Goal: Transaction & Acquisition: Purchase product/service

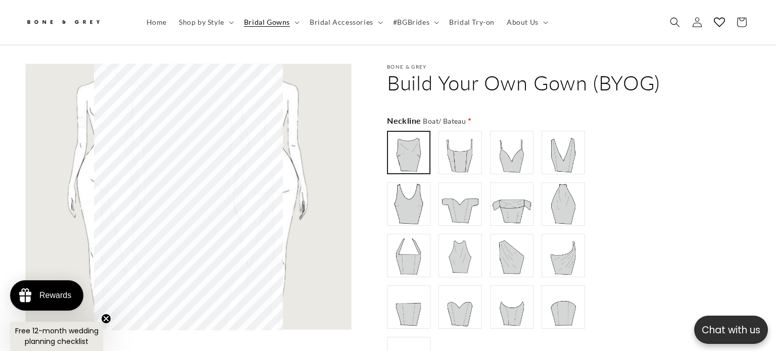
scroll to position [0, 265]
click at [455, 134] on img at bounding box center [460, 152] width 40 height 40
click at [400, 133] on img at bounding box center [408, 152] width 40 height 40
click at [454, 135] on img at bounding box center [460, 152] width 40 height 40
click at [504, 140] on img at bounding box center [511, 152] width 40 height 40
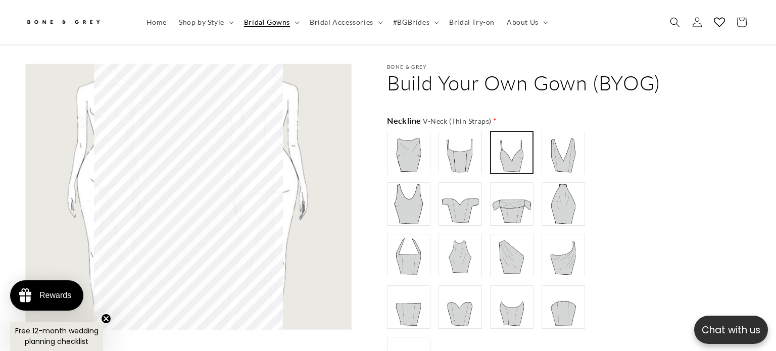
scroll to position [0, 0]
click at [560, 139] on img at bounding box center [563, 152] width 40 height 40
click at [409, 143] on img at bounding box center [408, 152] width 40 height 40
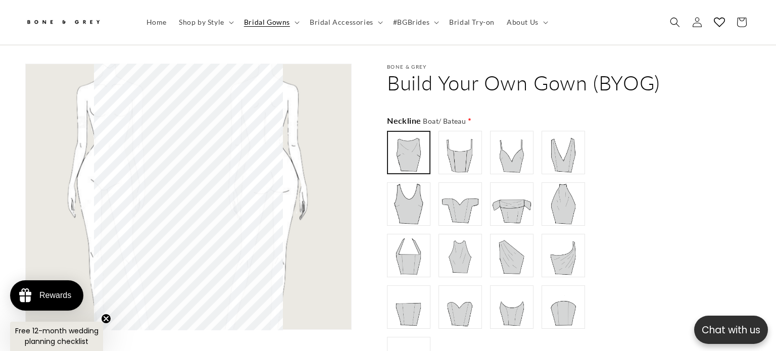
click at [416, 191] on img at bounding box center [408, 204] width 40 height 40
click at [407, 151] on img at bounding box center [408, 152] width 40 height 40
click at [559, 194] on img at bounding box center [563, 204] width 40 height 40
click at [405, 132] on img at bounding box center [408, 152] width 40 height 40
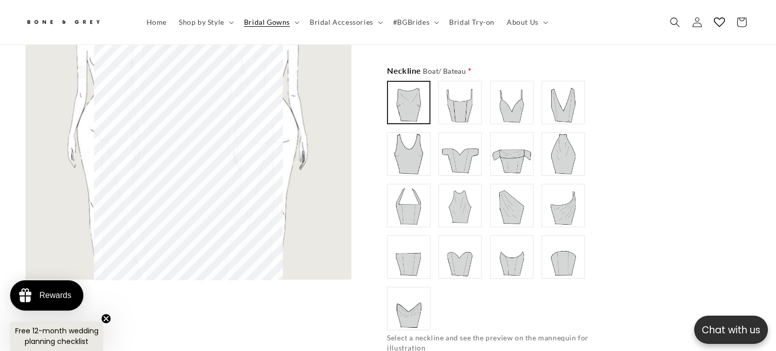
click at [412, 254] on img at bounding box center [408, 257] width 40 height 40
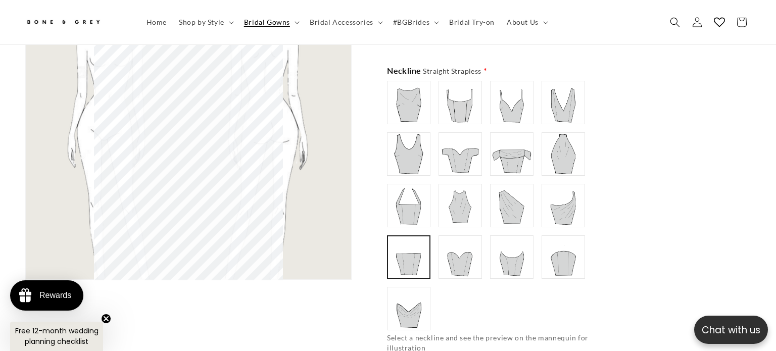
type input "**********"
click at [408, 88] on img at bounding box center [408, 102] width 40 height 40
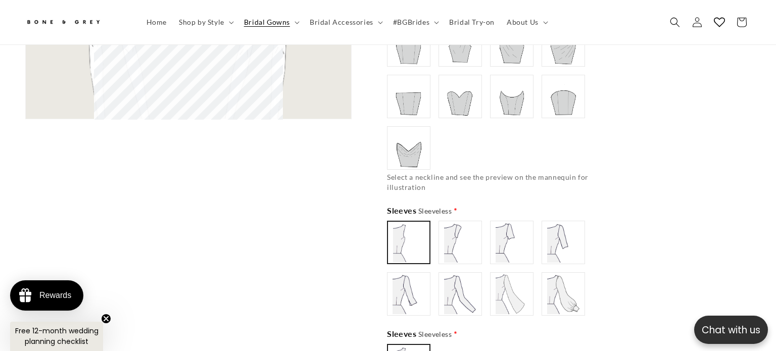
click at [501, 233] on img at bounding box center [511, 242] width 40 height 40
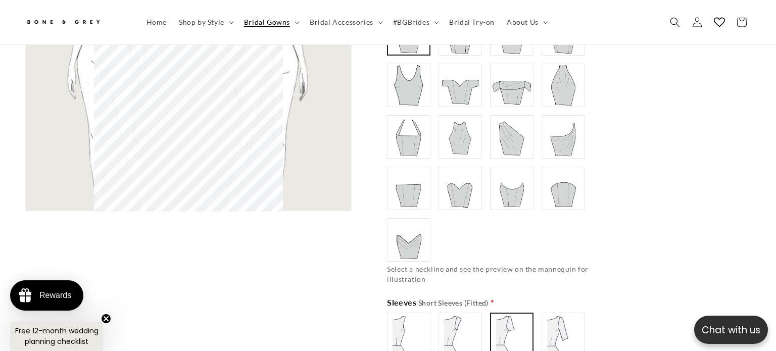
click at [456, 314] on img at bounding box center [460, 334] width 40 height 40
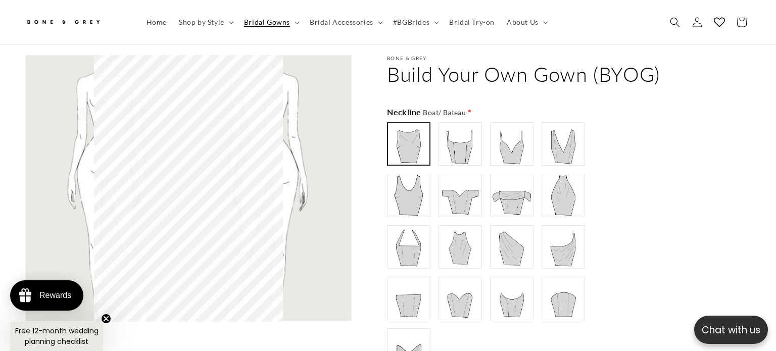
scroll to position [609, 0]
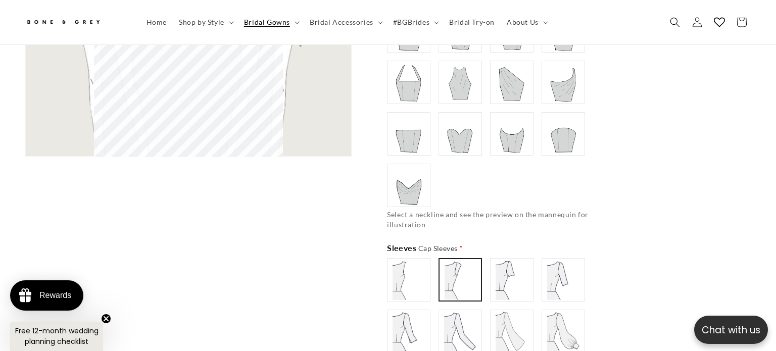
click at [543, 317] on img at bounding box center [563, 331] width 40 height 40
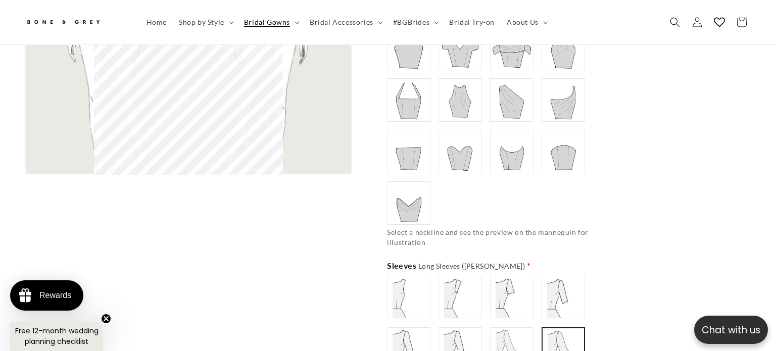
scroll to position [804, 0]
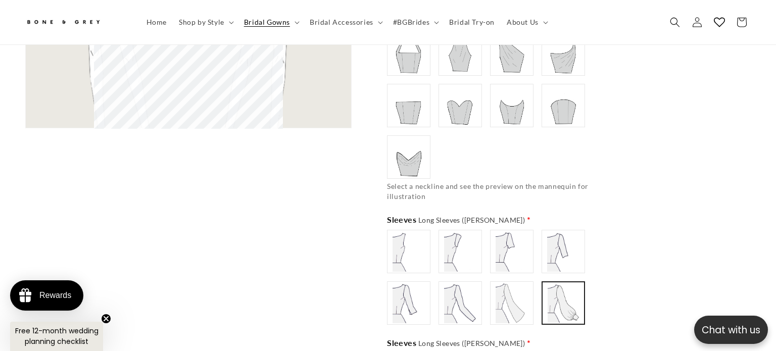
click at [517, 291] on img at bounding box center [511, 303] width 40 height 40
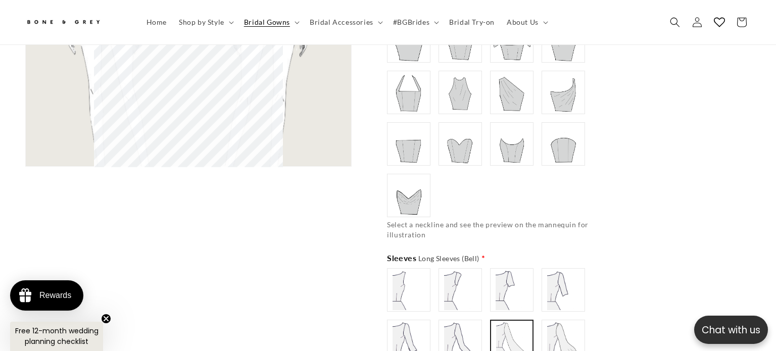
click at [459, 327] on img at bounding box center [460, 341] width 40 height 40
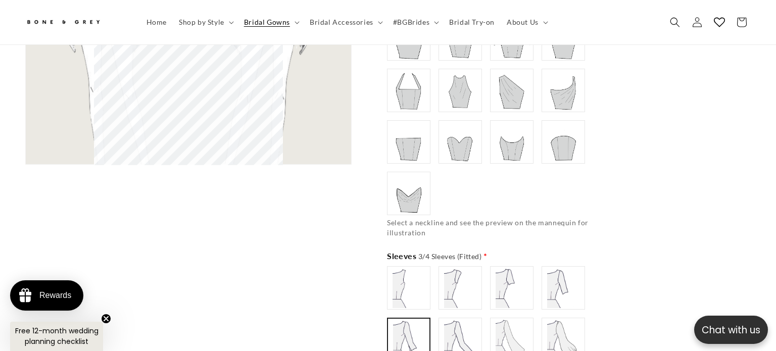
click at [407, 271] on img at bounding box center [408, 288] width 40 height 40
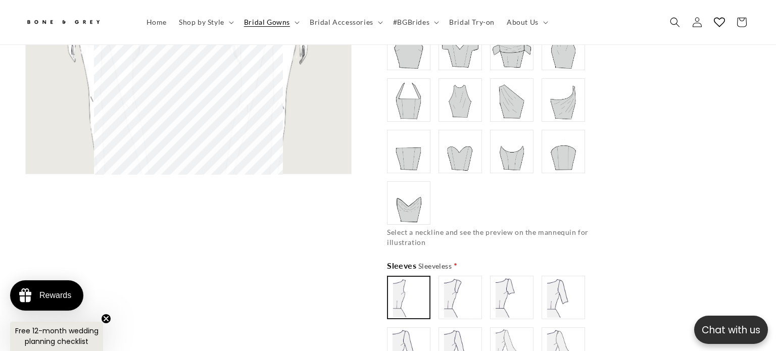
click at [452, 282] on img at bounding box center [460, 297] width 40 height 40
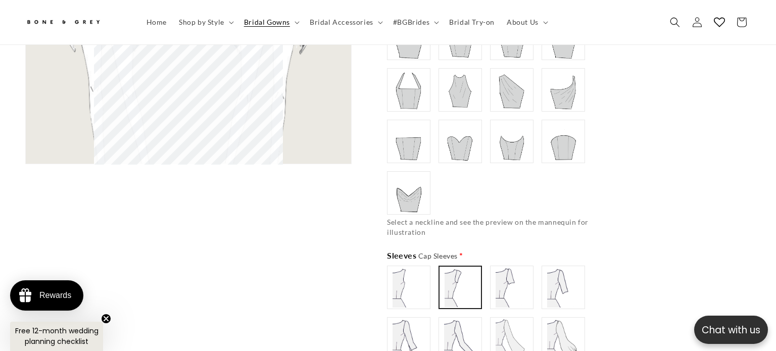
click at [502, 268] on img at bounding box center [511, 287] width 40 height 40
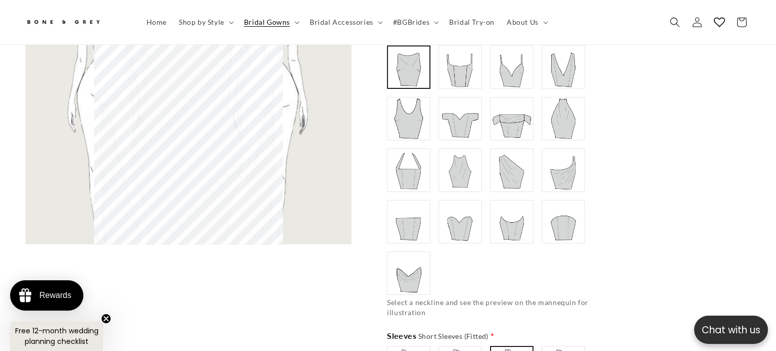
type input "**********"
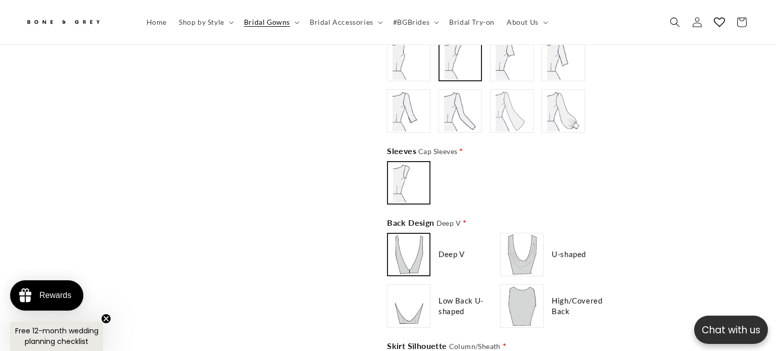
click at [516, 293] on img at bounding box center [522, 306] width 40 height 40
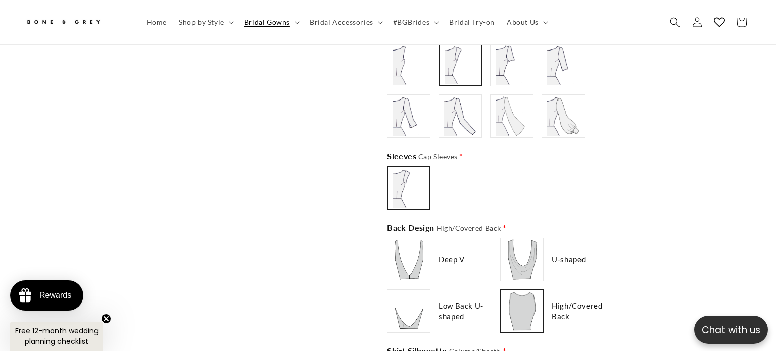
click at [440, 289] on div "Low Back U-shaped" at bounding box center [441, 310] width 109 height 43
click at [412, 291] on img at bounding box center [408, 311] width 40 height 40
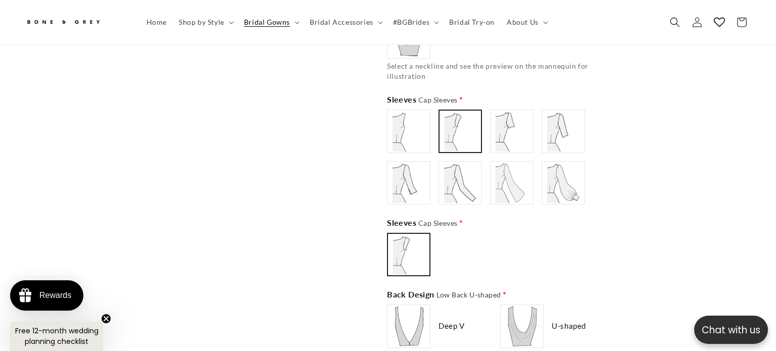
click at [522, 320] on img at bounding box center [522, 326] width 40 height 40
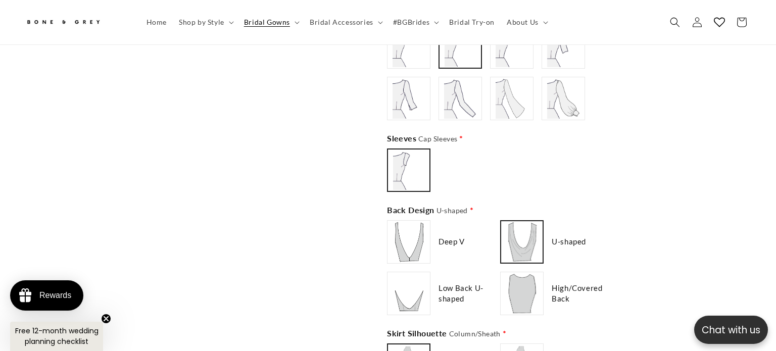
click at [412, 227] on img at bounding box center [408, 242] width 40 height 40
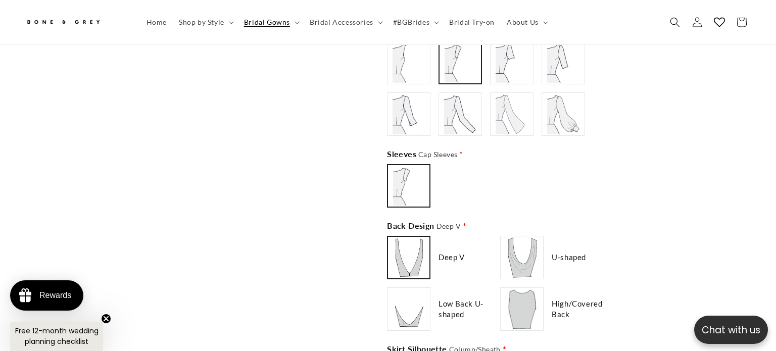
type input "**********"
click at [515, 293] on img at bounding box center [522, 309] width 40 height 40
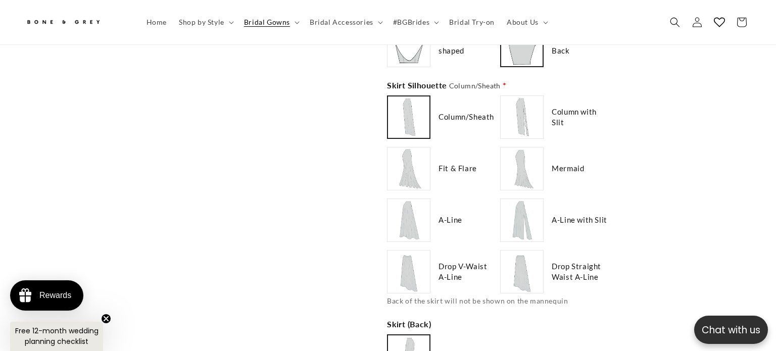
click at [401, 161] on img at bounding box center [408, 168] width 40 height 40
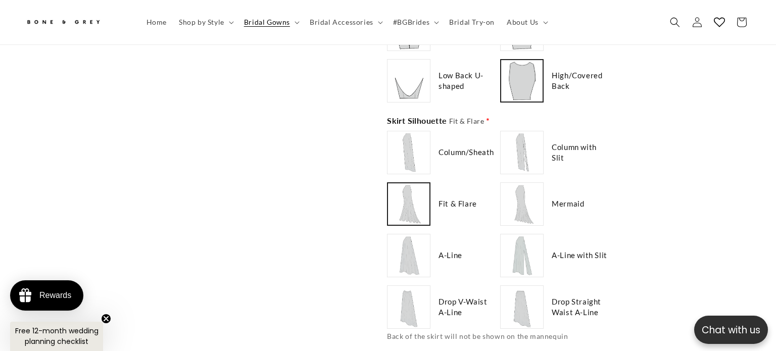
click at [398, 235] on img at bounding box center [408, 255] width 40 height 40
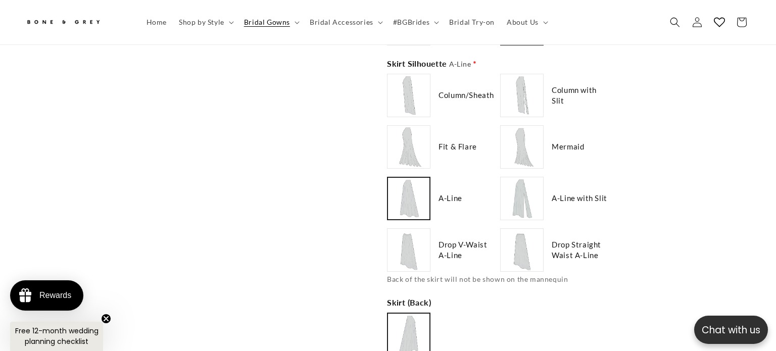
click at [408, 235] on img at bounding box center [408, 250] width 40 height 40
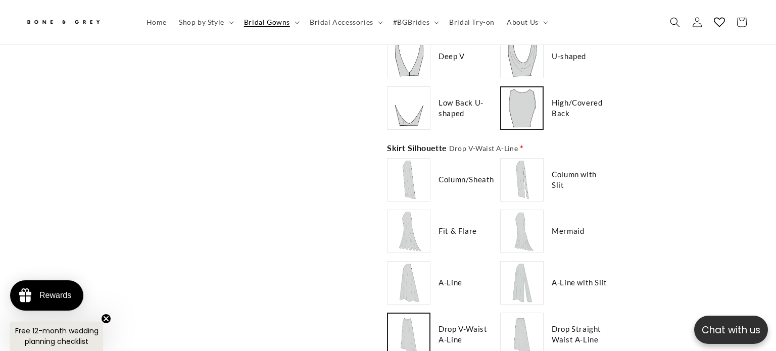
click at [514, 172] on img at bounding box center [522, 180] width 40 height 40
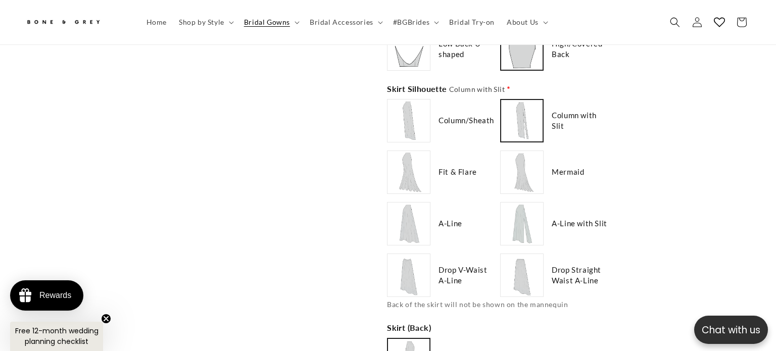
type input "**********"
click at [526, 270] on img at bounding box center [522, 275] width 40 height 40
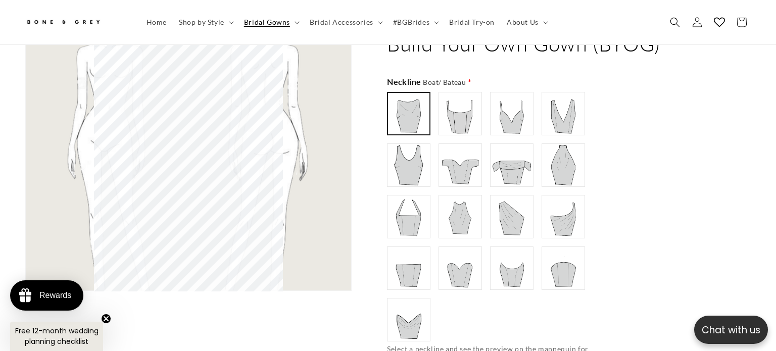
click at [416, 158] on img at bounding box center [408, 165] width 40 height 40
click at [456, 151] on img at bounding box center [460, 165] width 40 height 40
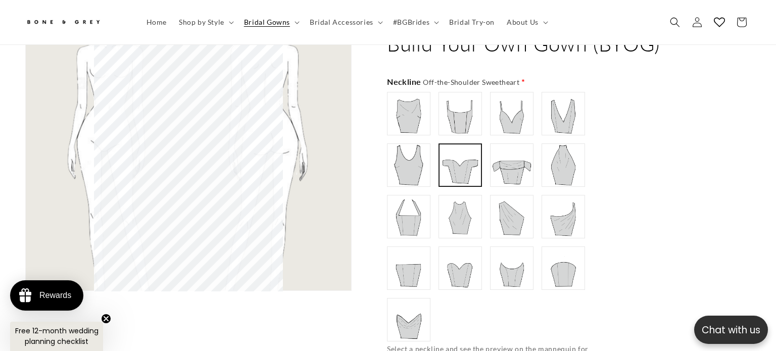
click at [442, 207] on img at bounding box center [460, 216] width 40 height 40
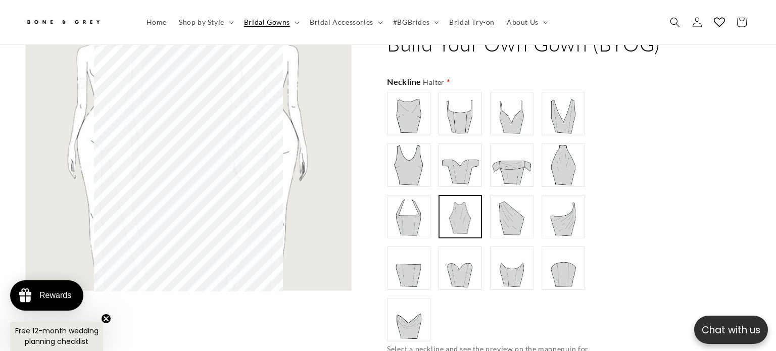
click at [469, 256] on img at bounding box center [460, 268] width 40 height 40
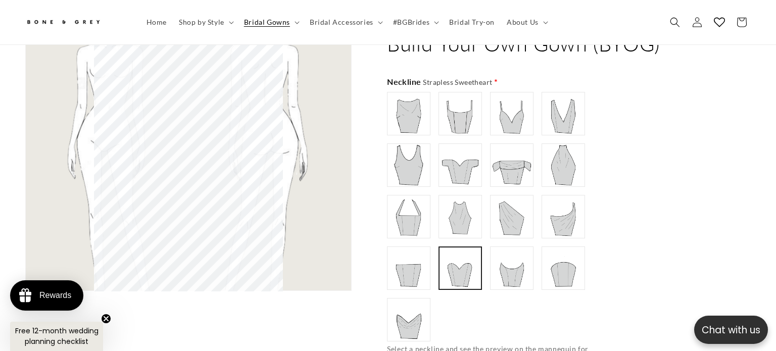
click at [520, 261] on img at bounding box center [511, 268] width 40 height 40
click at [557, 257] on img at bounding box center [563, 268] width 40 height 40
click at [420, 248] on img at bounding box center [408, 268] width 40 height 40
click at [415, 300] on img at bounding box center [408, 320] width 40 height 40
click at [579, 248] on img at bounding box center [563, 268] width 40 height 40
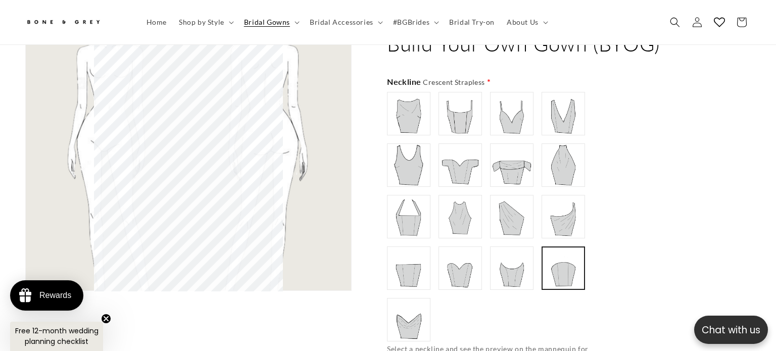
scroll to position [0, 0]
click at [553, 145] on img at bounding box center [563, 165] width 40 height 40
type input "**********"
click at [567, 261] on img at bounding box center [563, 268] width 40 height 40
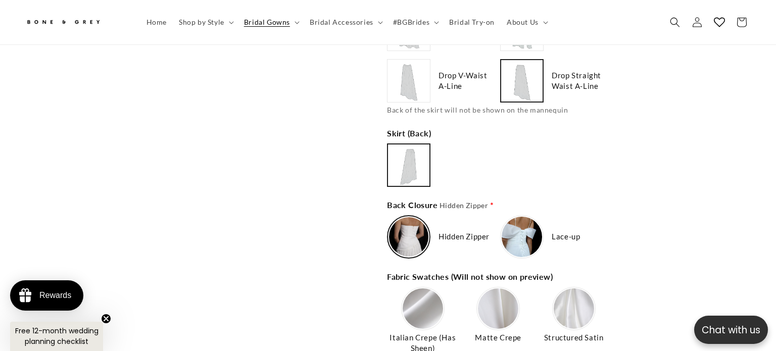
click at [404, 225] on img at bounding box center [408, 236] width 39 height 39
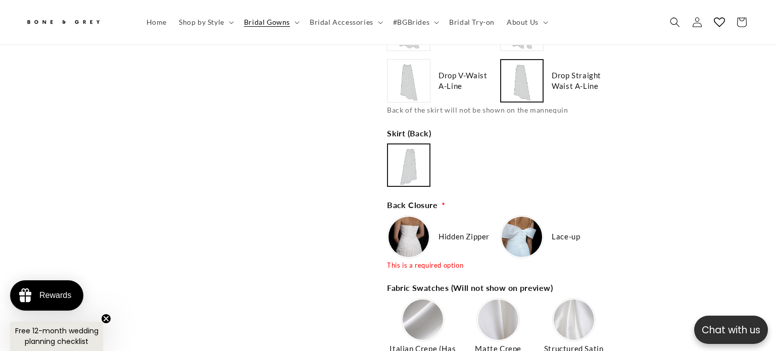
type input "**********"
click at [390, 223] on img at bounding box center [408, 237] width 40 height 40
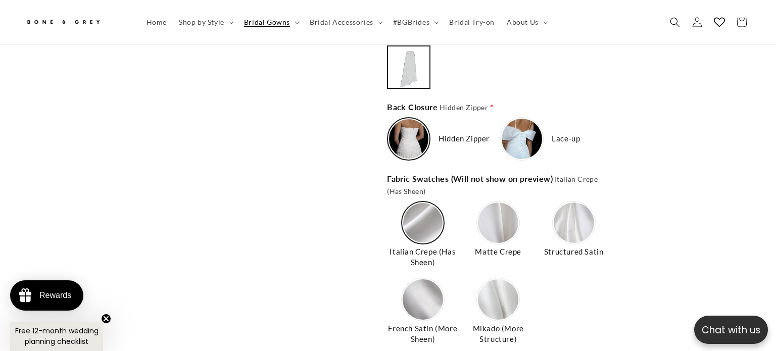
scroll to position [0, 529]
type input "**********"
click at [507, 214] on img at bounding box center [498, 223] width 40 height 40
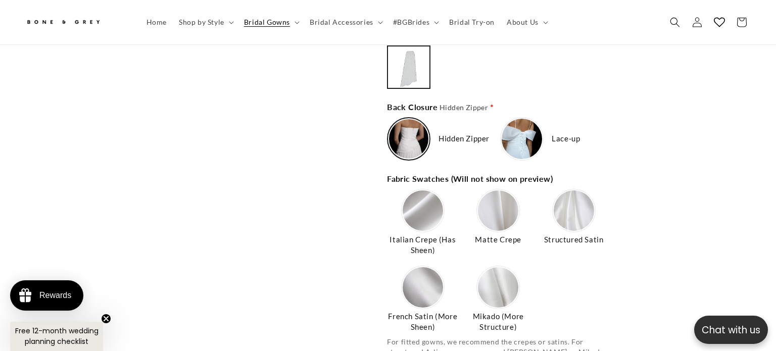
scroll to position [0, 265]
type input "**********"
click at [556, 190] on img at bounding box center [574, 210] width 40 height 40
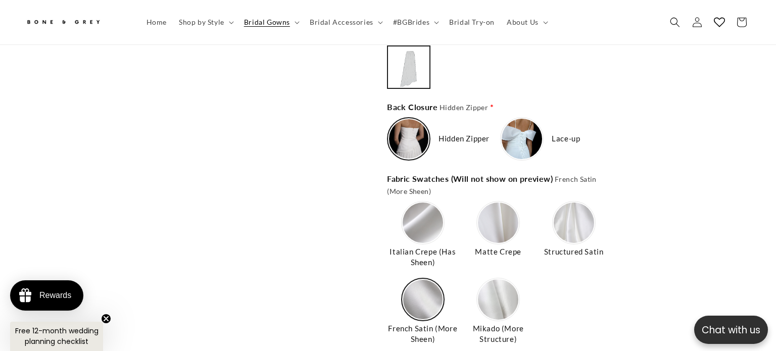
scroll to position [0, 0]
type input "**********"
click at [492, 283] on img at bounding box center [498, 299] width 40 height 40
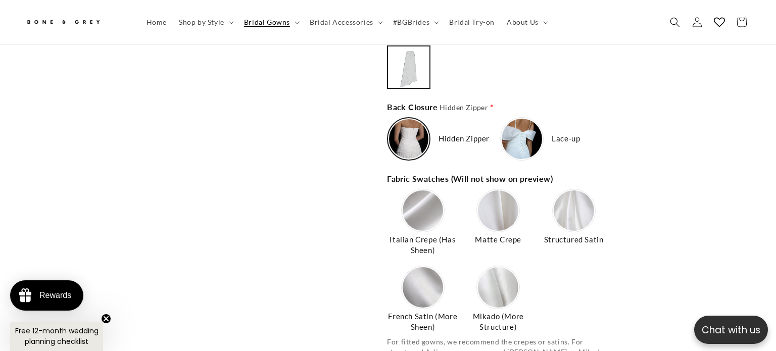
scroll to position [0, 265]
type input "**********"
click at [416, 200] on img at bounding box center [423, 210] width 40 height 40
click at [293, 223] on div "Open media 1 in modal" at bounding box center [188, 67] width 326 height 1893
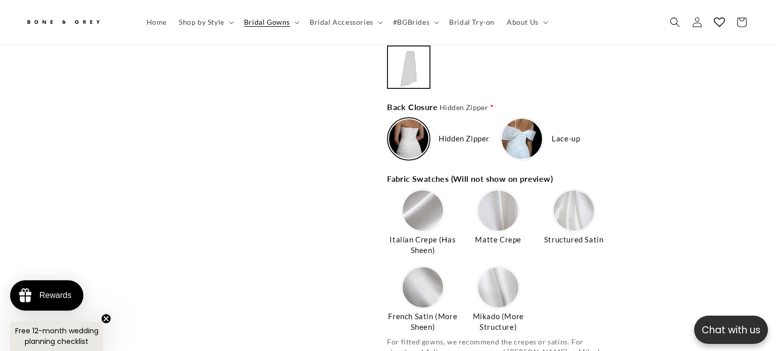
scroll to position [1556, 0]
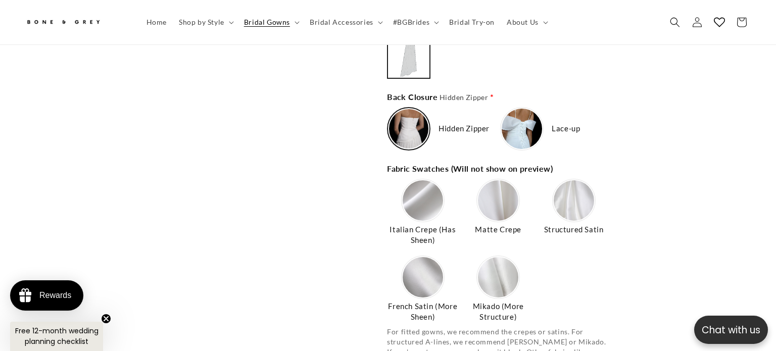
click at [399, 188] on div "Italian Crepe (Has Sheen)" at bounding box center [422, 213] width 71 height 69
type input "**********"
click at [424, 186] on img at bounding box center [423, 200] width 40 height 40
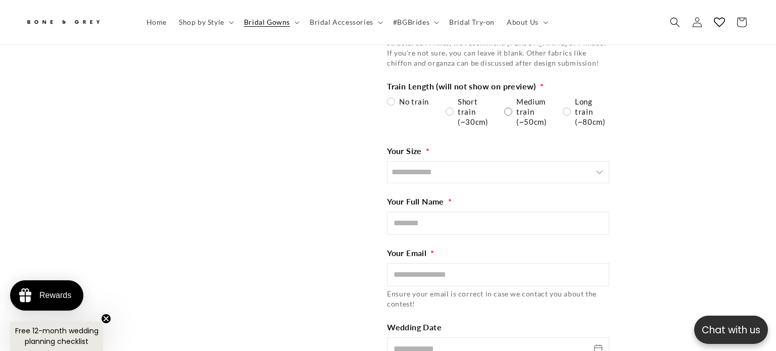
scroll to position [0, 0]
type input "**********"
click at [514, 97] on div "Medium train (~50cm)" at bounding box center [527, 111] width 46 height 30
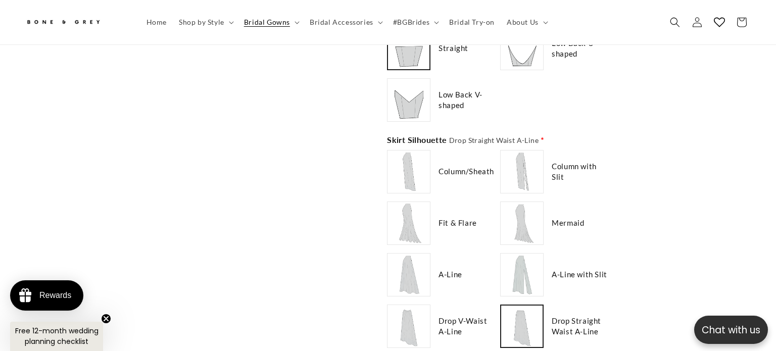
scroll to position [0, 529]
click at [417, 306] on img at bounding box center [408, 326] width 40 height 40
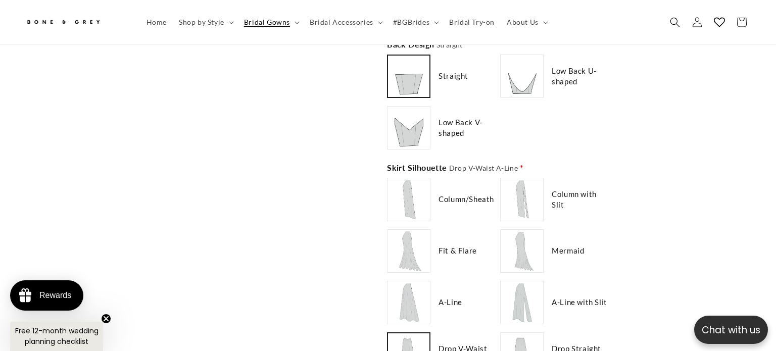
scroll to position [0, 0]
type input "**********"
click at [410, 231] on img at bounding box center [408, 251] width 40 height 40
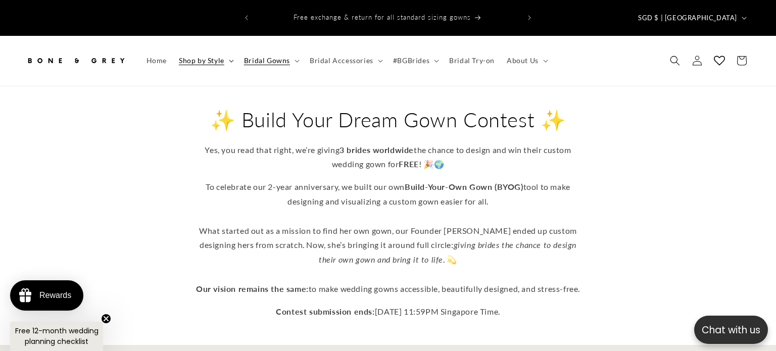
click at [218, 50] on summary "Shop by Style" at bounding box center [205, 60] width 65 height 21
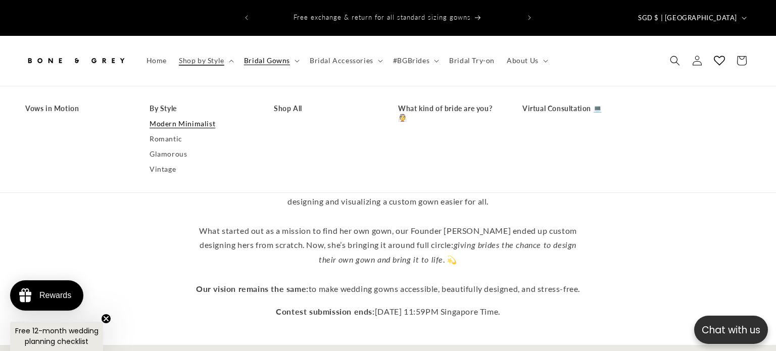
click at [191, 116] on link "Modern Minimalist" at bounding box center [201, 123] width 104 height 15
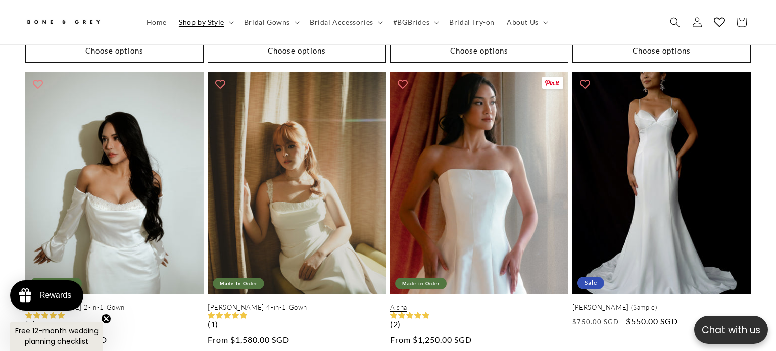
scroll to position [0, 529]
click at [484, 303] on link "Aisha" at bounding box center [479, 307] width 178 height 9
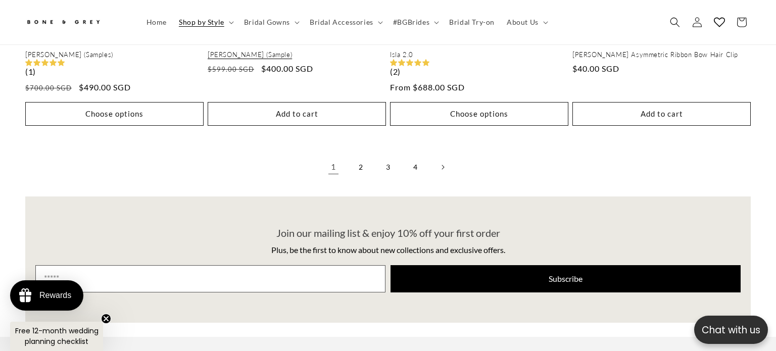
scroll to position [2355, 0]
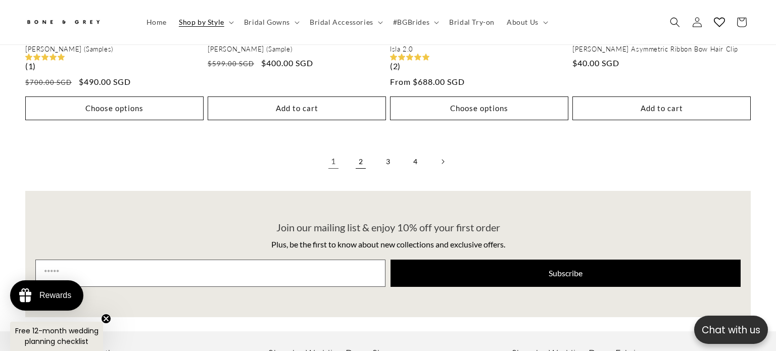
click at [362, 151] on link "2" at bounding box center [361, 162] width 22 height 22
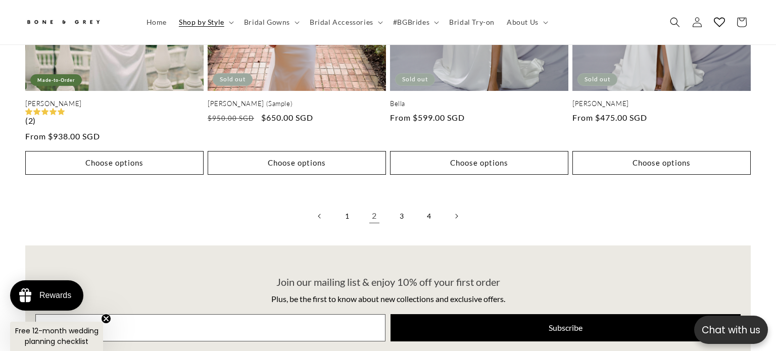
scroll to position [2304, 0]
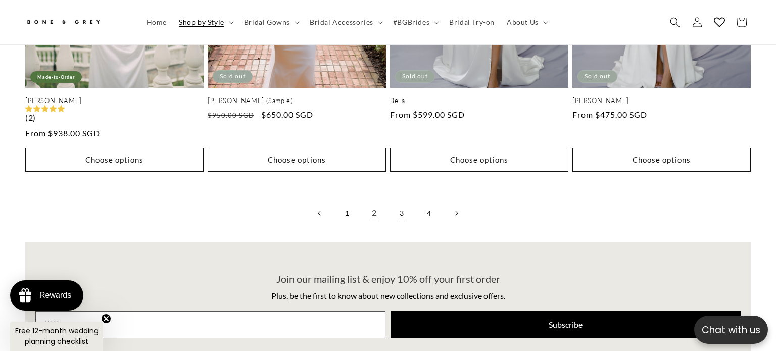
click at [401, 204] on link "3" at bounding box center [401, 213] width 22 height 22
